Goal: Information Seeking & Learning: Learn about a topic

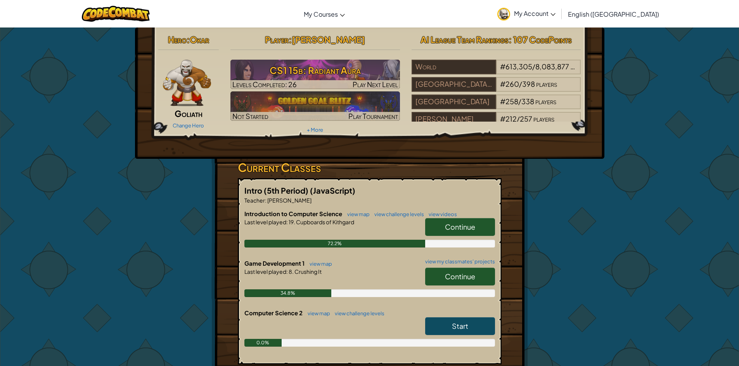
click at [469, 271] on link "Continue" at bounding box center [460, 277] width 70 height 18
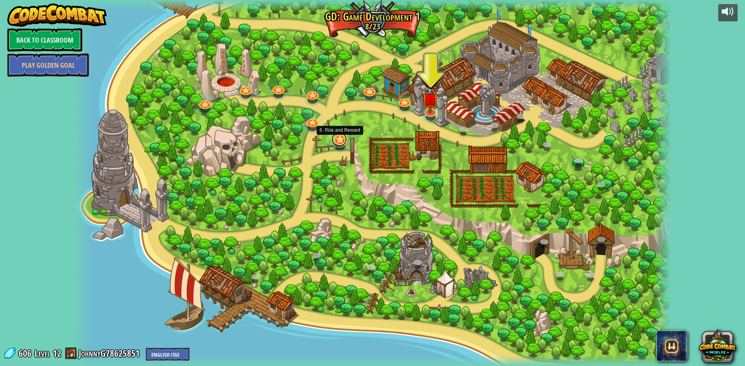
click at [335, 142] on link at bounding box center [339, 140] width 16 height 16
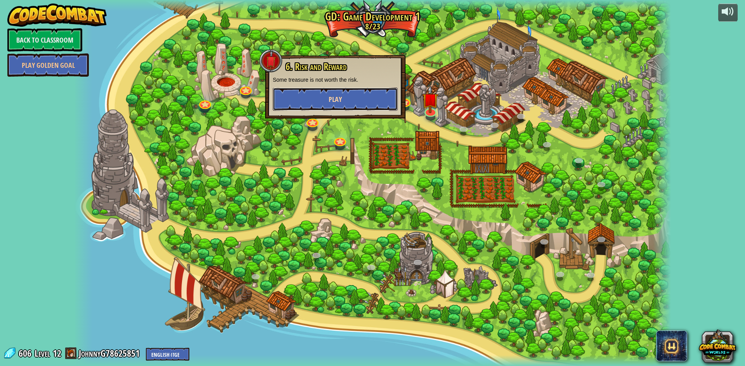
click at [364, 98] on button "Play" at bounding box center [335, 99] width 125 height 23
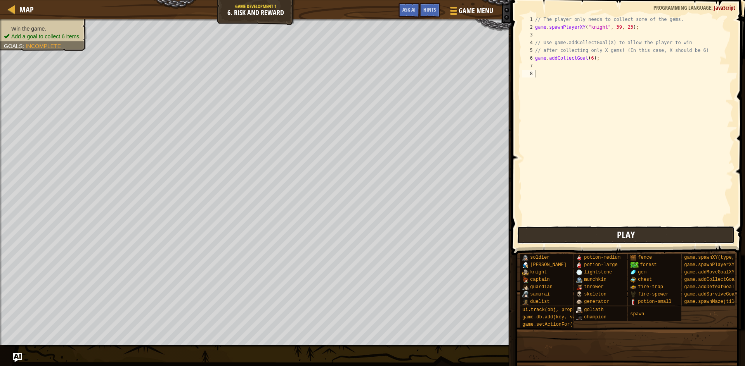
click at [554, 237] on button "Play" at bounding box center [626, 235] width 218 height 18
